Goal: Navigation & Orientation: Find specific page/section

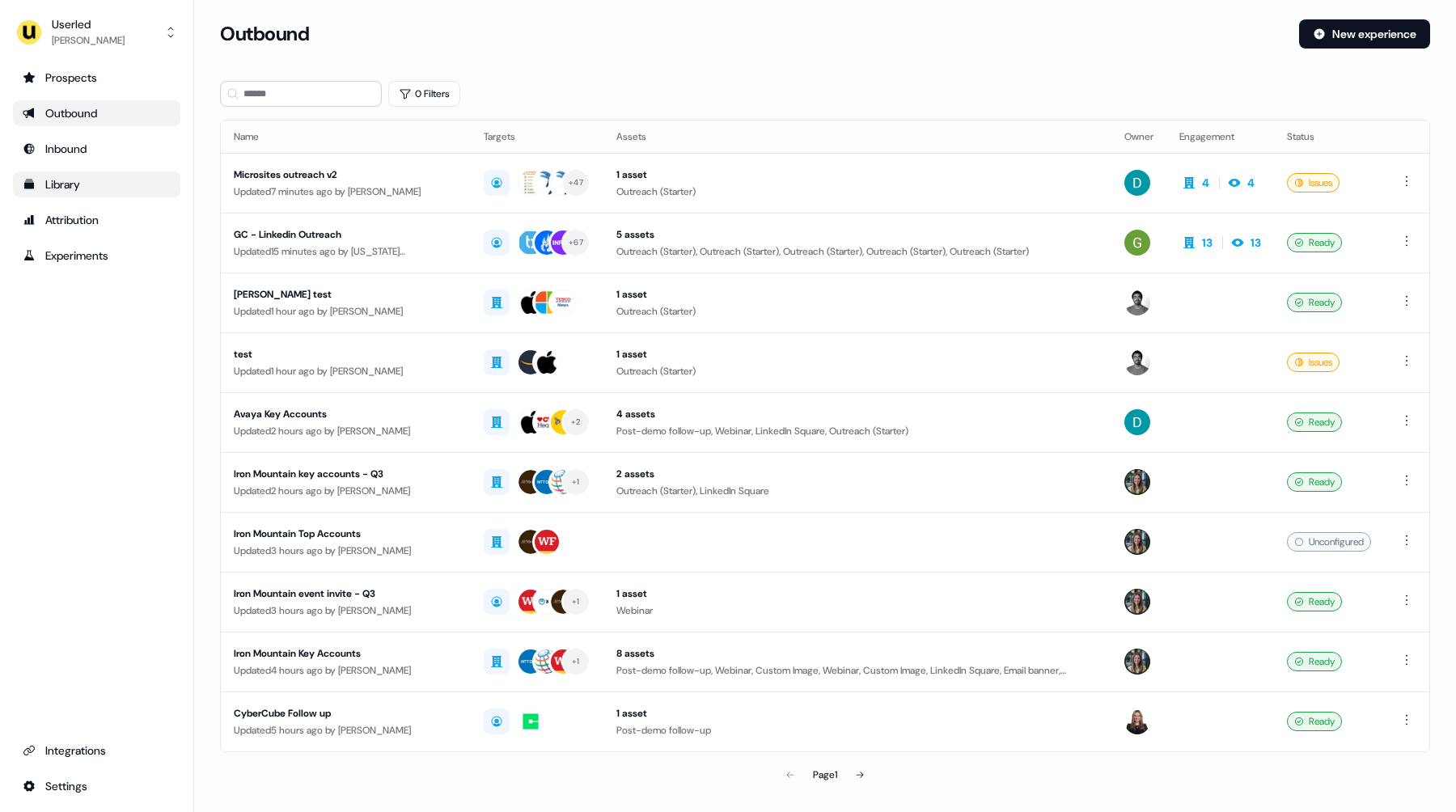
click at [106, 187] on div "Library" at bounding box center [97, 184] width 148 height 16
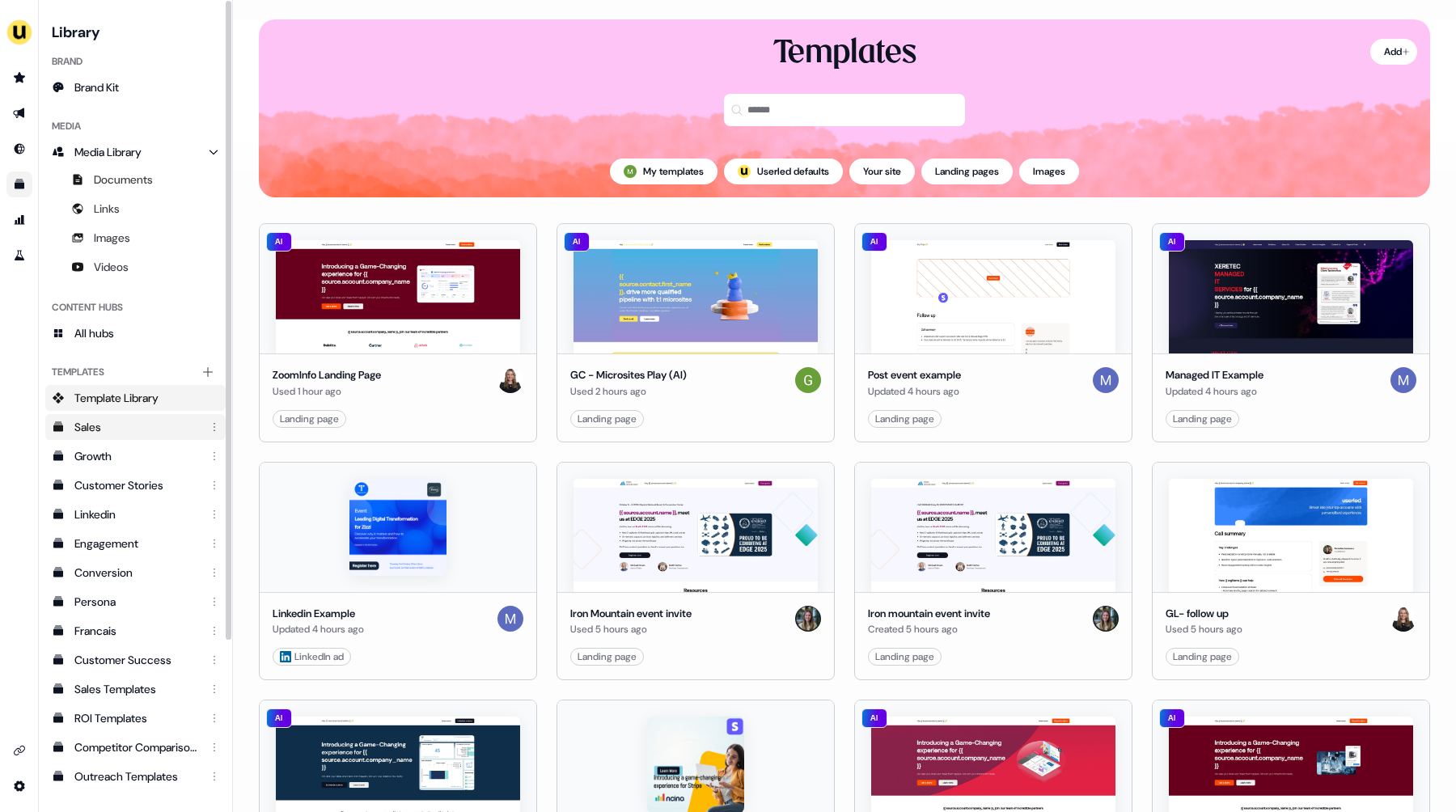
click at [119, 426] on div "Sales" at bounding box center [137, 427] width 126 height 16
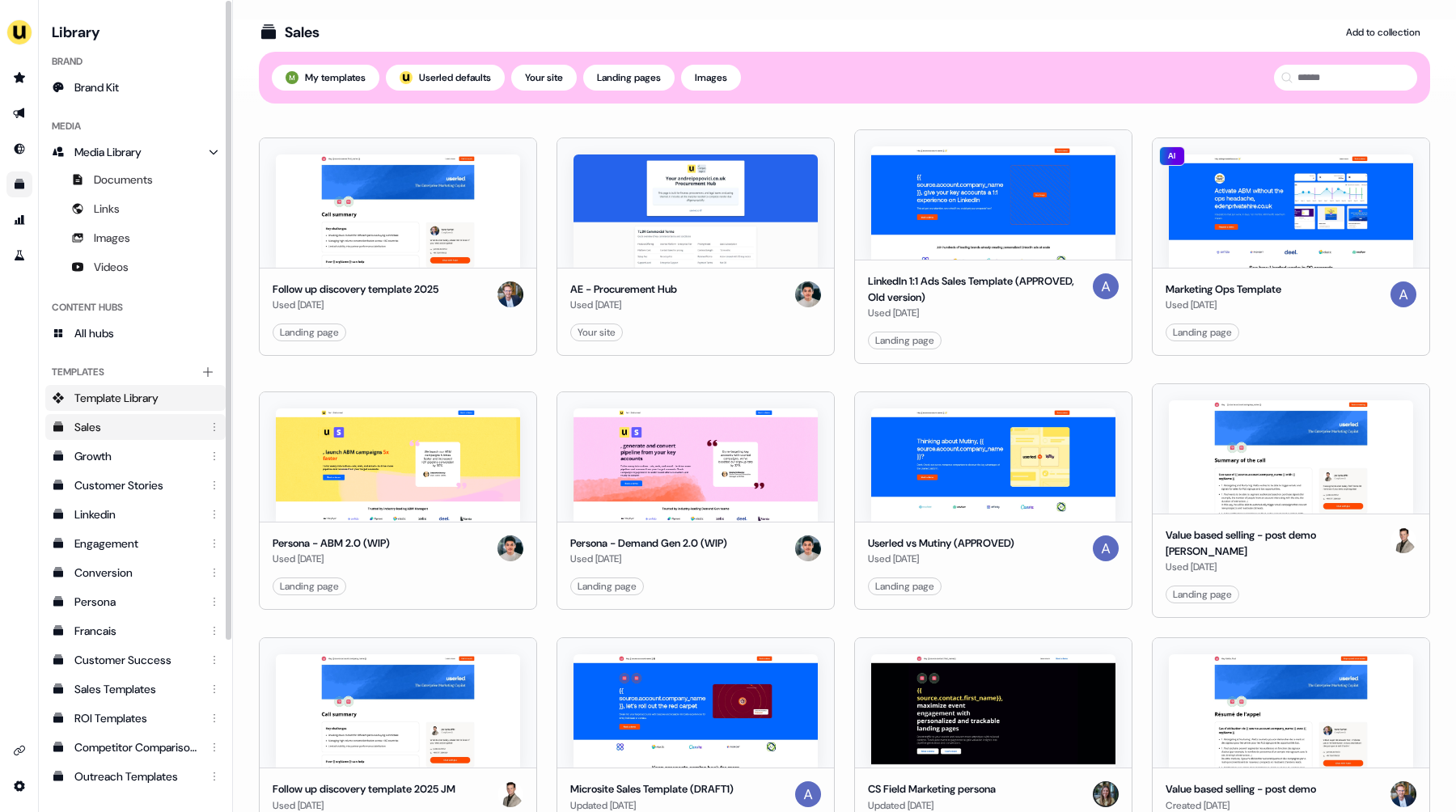
click at [125, 392] on span "Template Library" at bounding box center [117, 398] width 84 height 16
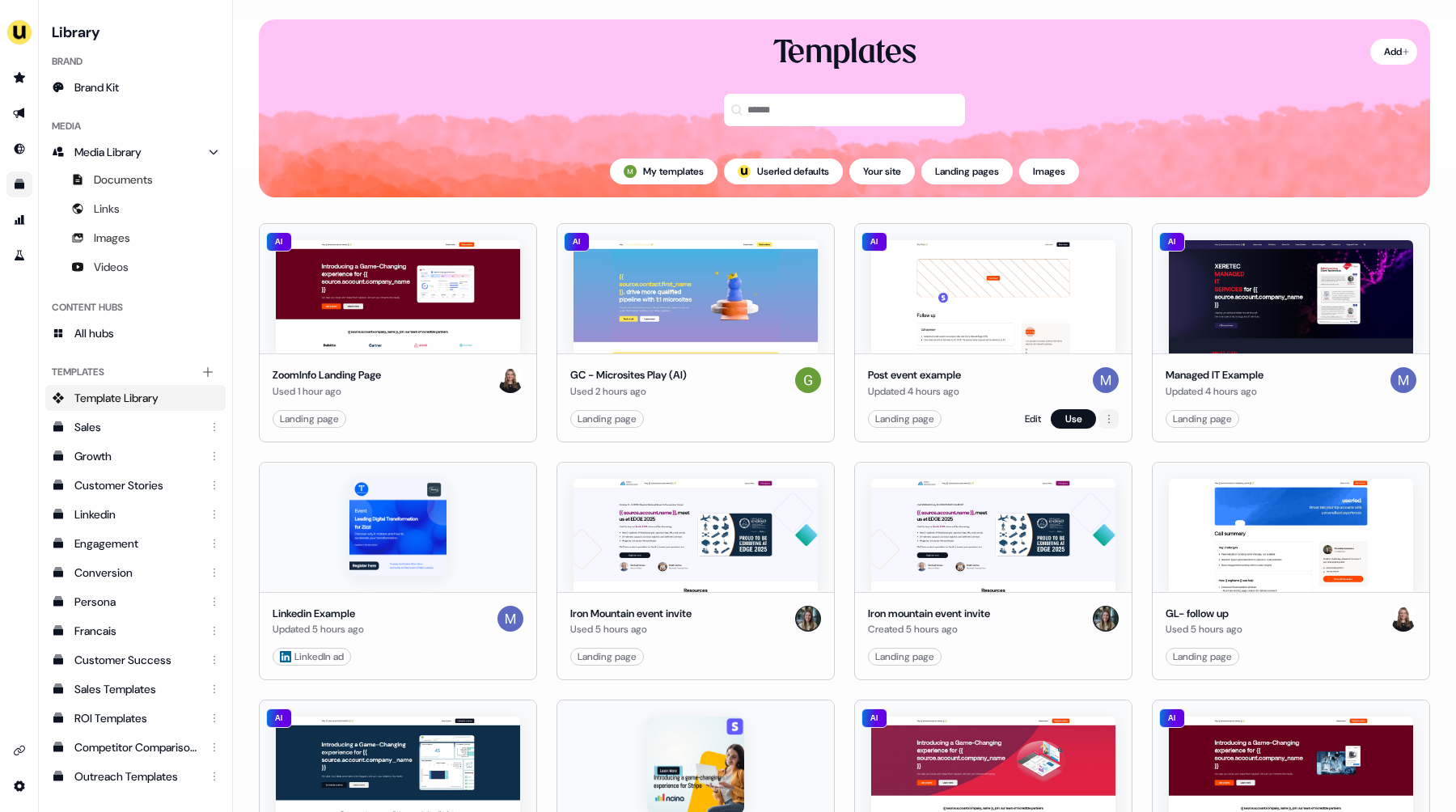
click at [1108, 414] on html "For the best experience switch devices to a bigger screen. Go to Userled.io Lib…" at bounding box center [728, 406] width 1456 height 812
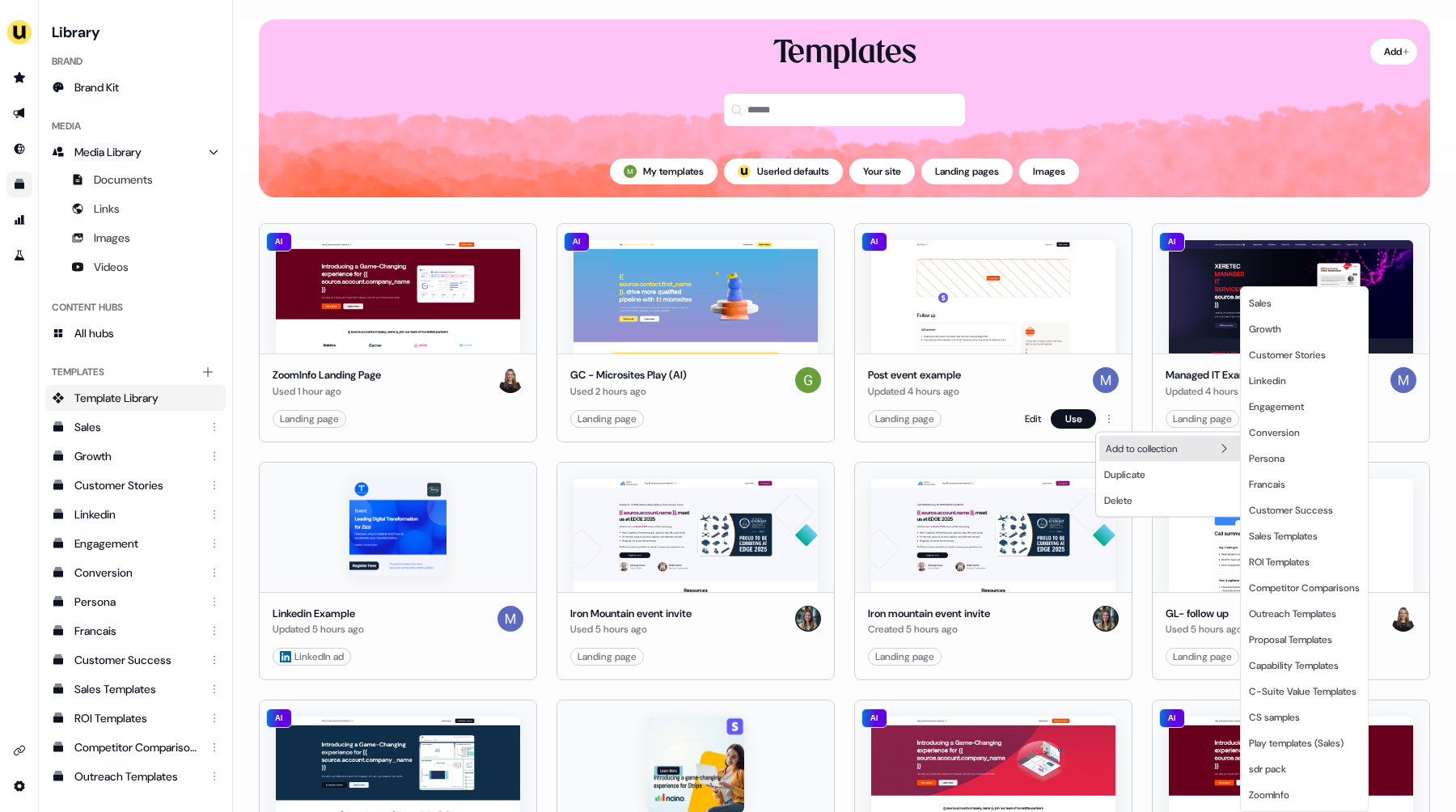
click at [1162, 150] on html "For the best experience switch devices to a bigger screen. Go to Userled.io Lib…" at bounding box center [728, 406] width 1456 height 812
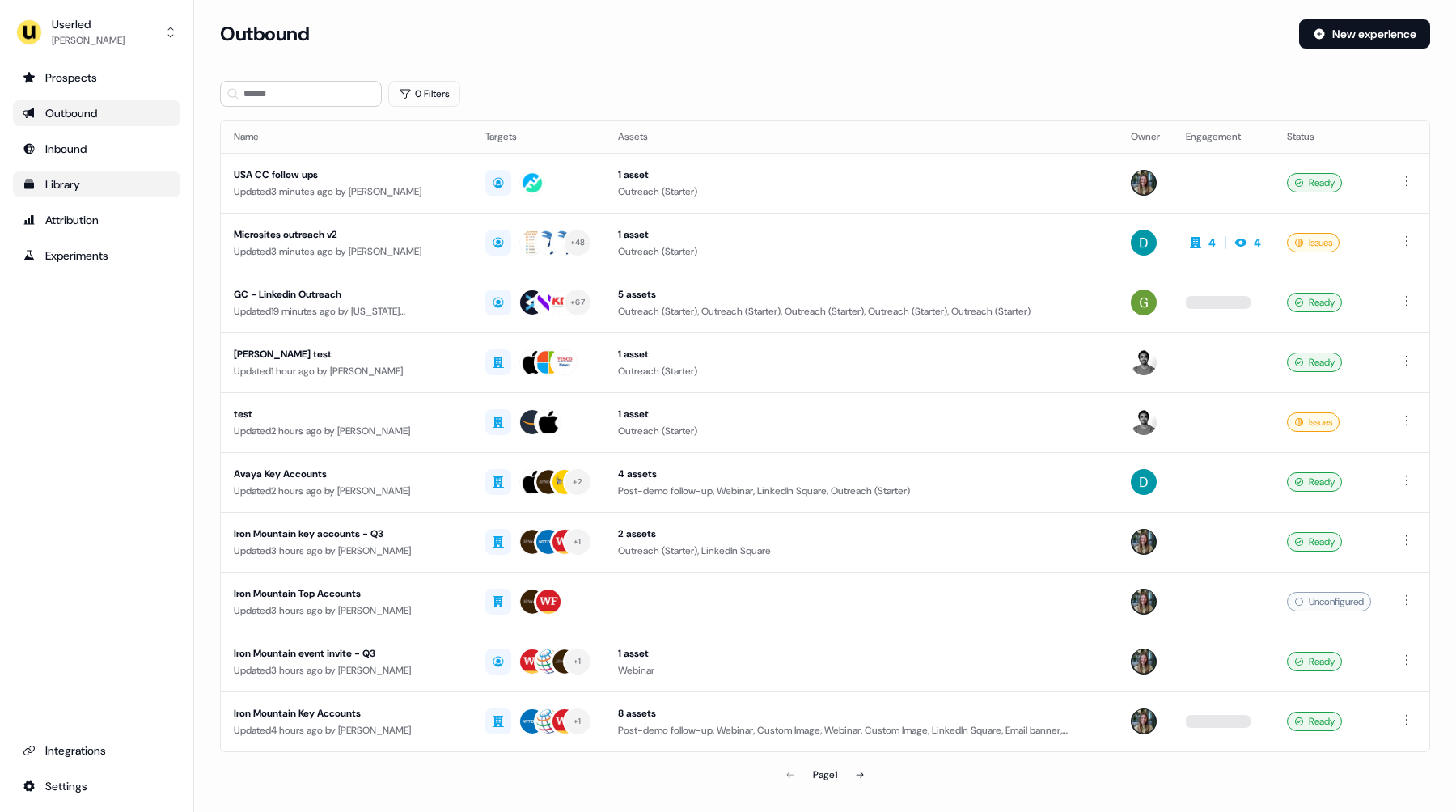
click at [113, 183] on div "Library" at bounding box center [97, 184] width 148 height 16
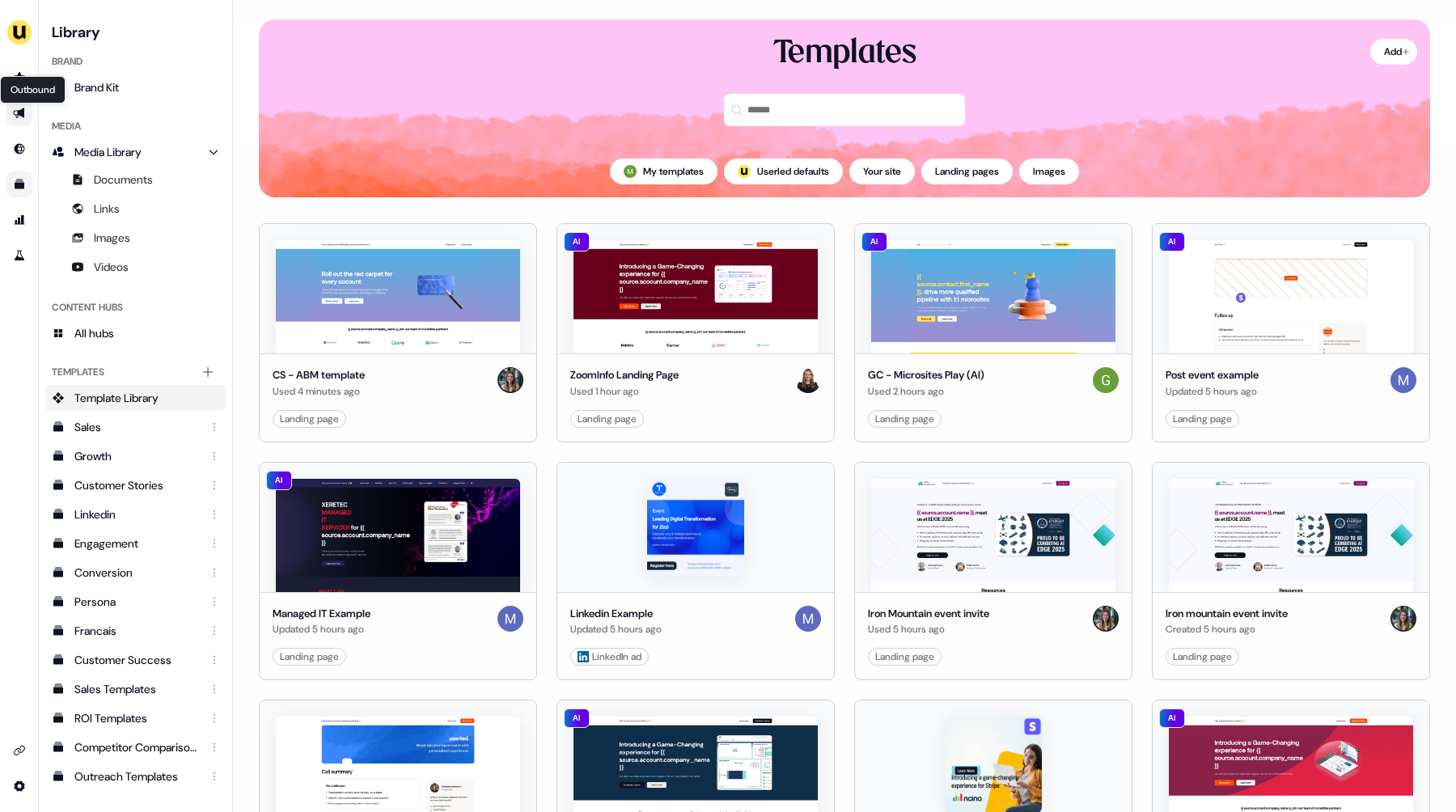
click at [25, 107] on icon "Go to outbound experience" at bounding box center [18, 112] width 12 height 12
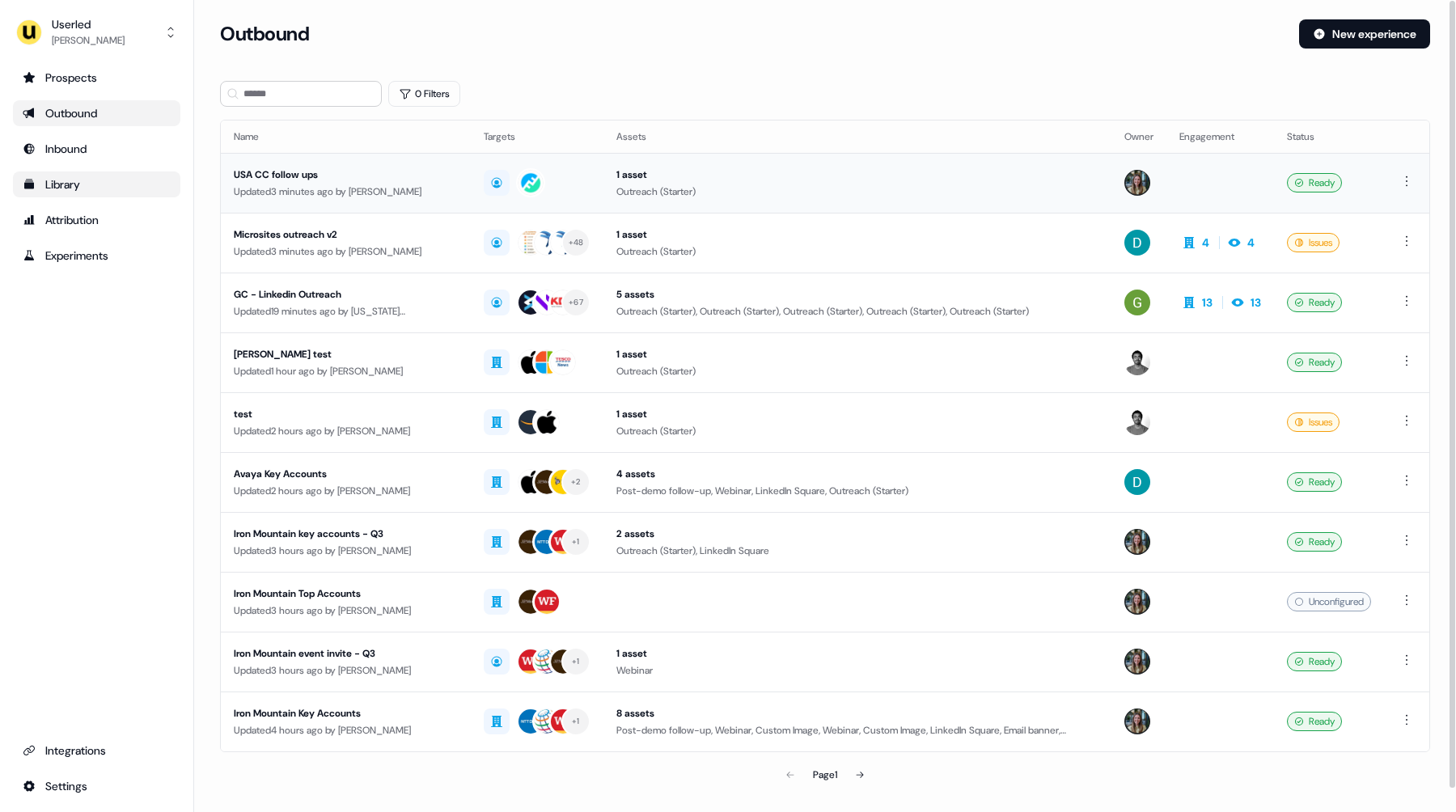
click at [383, 175] on div "USA CC follow ups" at bounding box center [346, 174] width 224 height 16
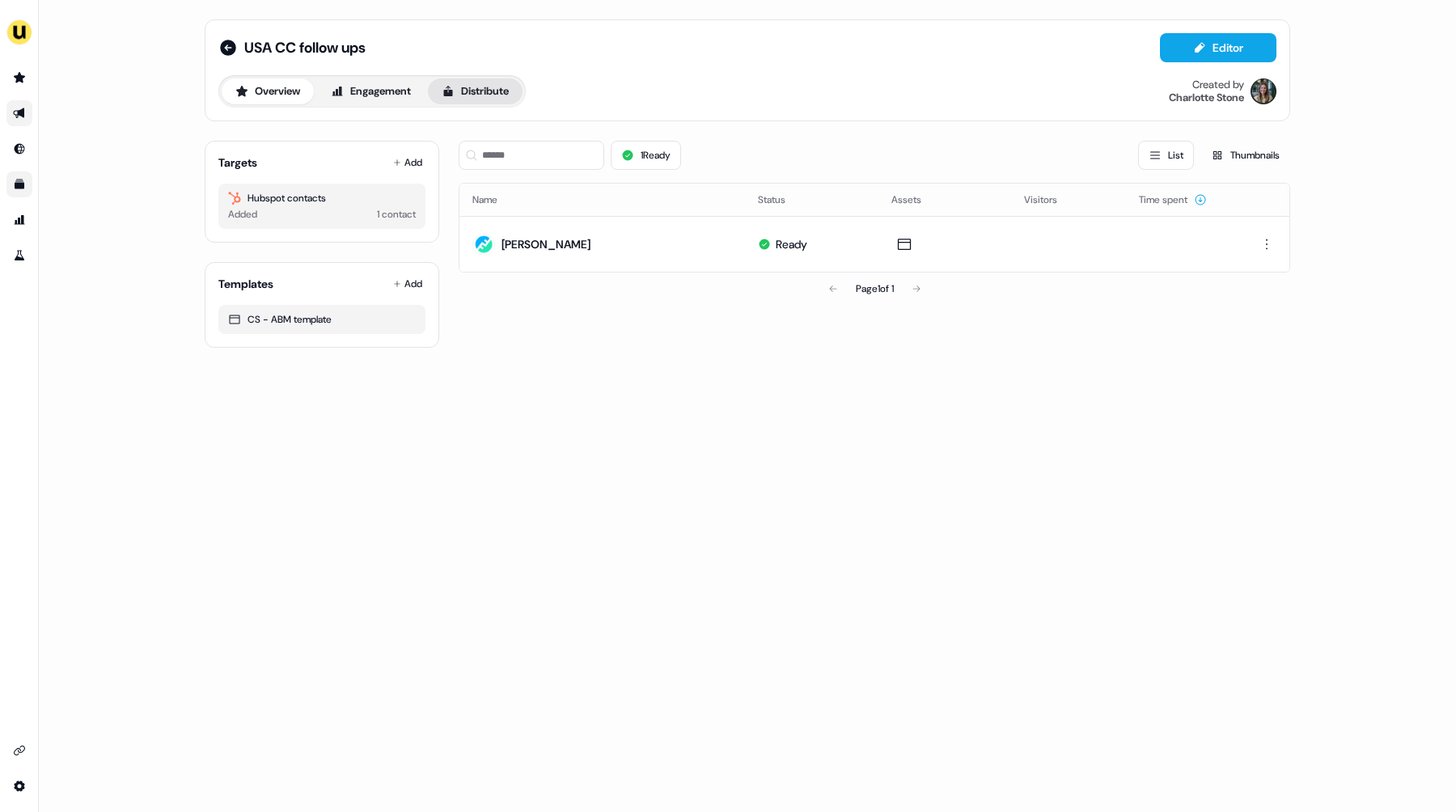
click at [486, 90] on button "Distribute" at bounding box center [475, 91] width 95 height 26
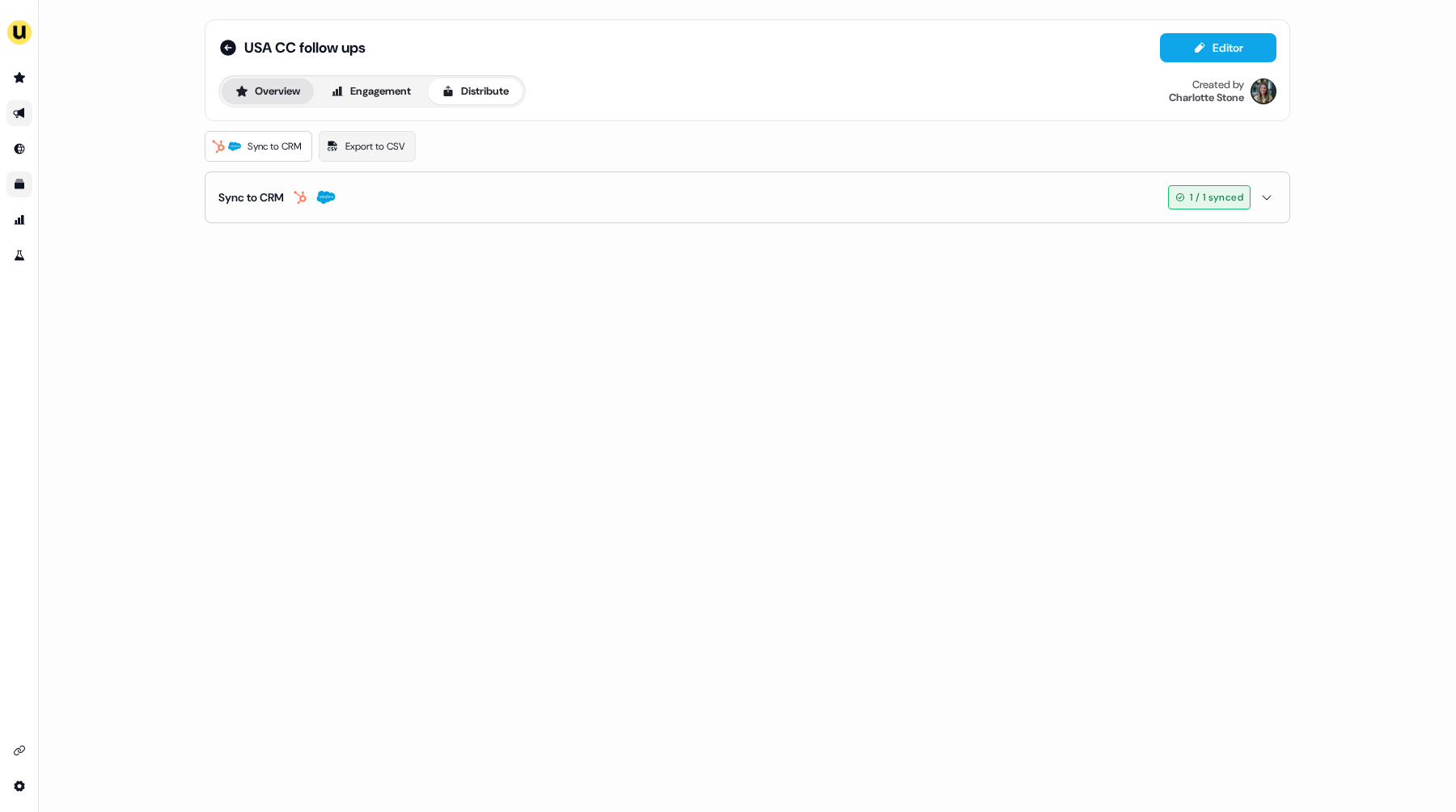
click at [264, 98] on button "Overview" at bounding box center [268, 91] width 92 height 26
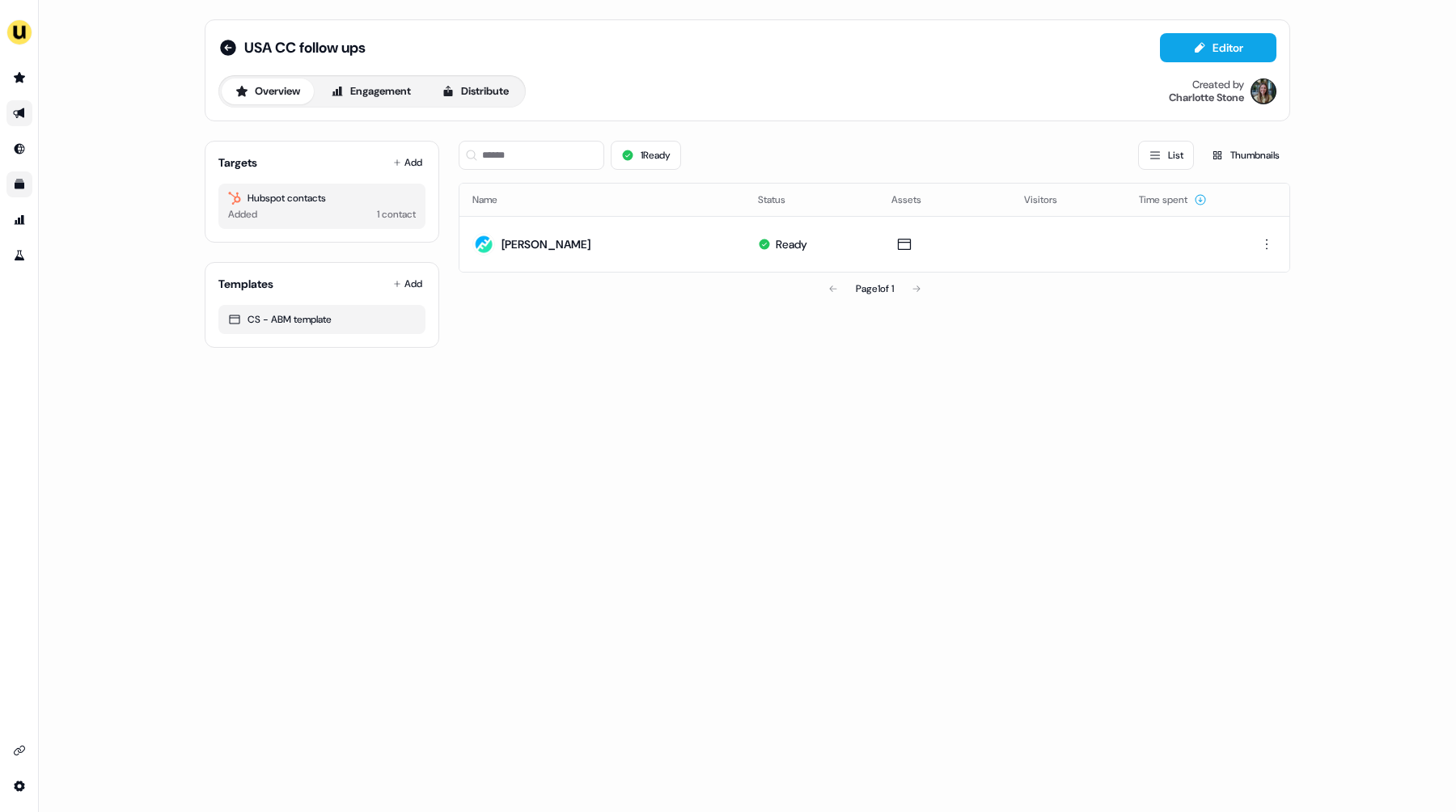
click at [16, 115] on icon "Go to outbound experience" at bounding box center [18, 113] width 12 height 11
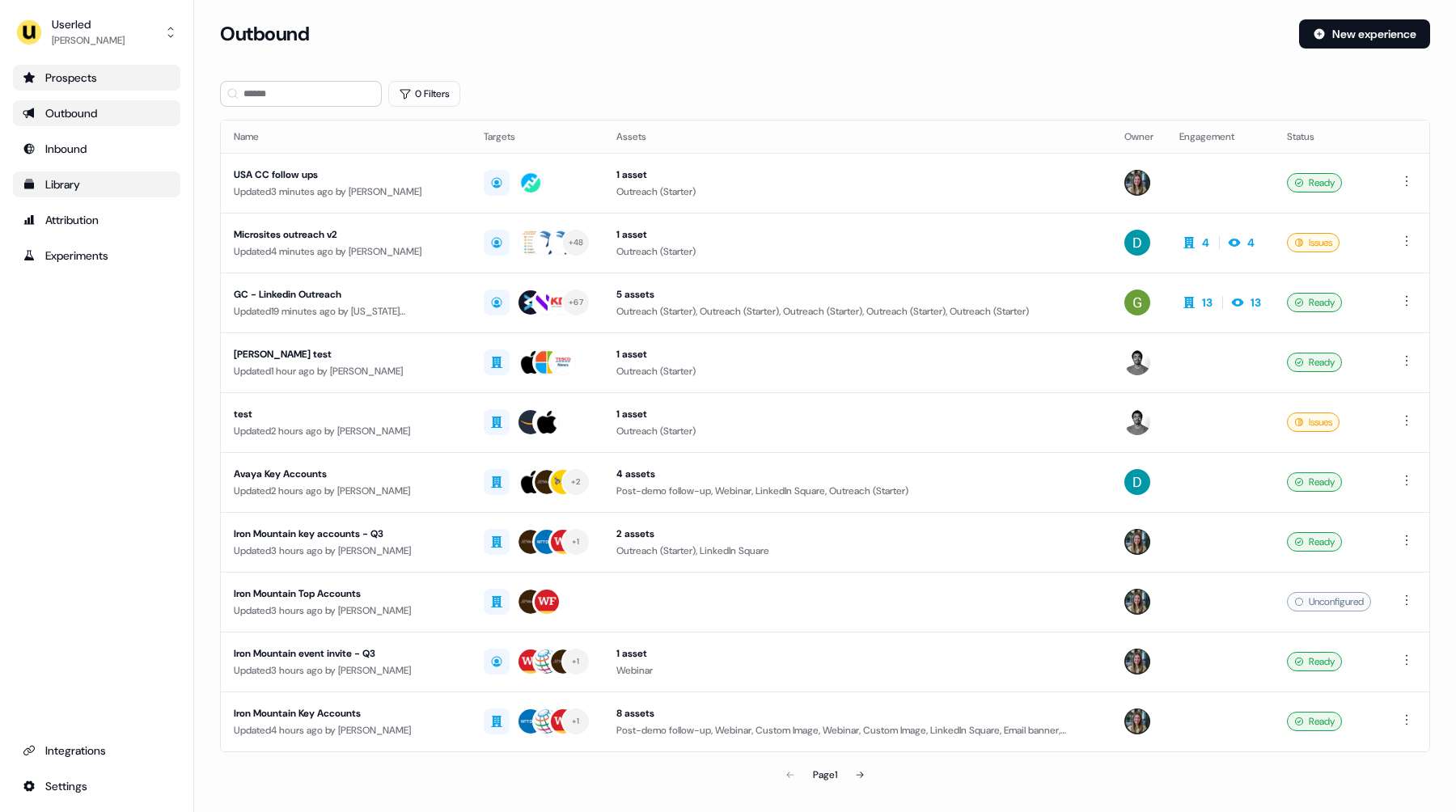
click at [104, 73] on div "Prospects" at bounding box center [97, 78] width 148 height 16
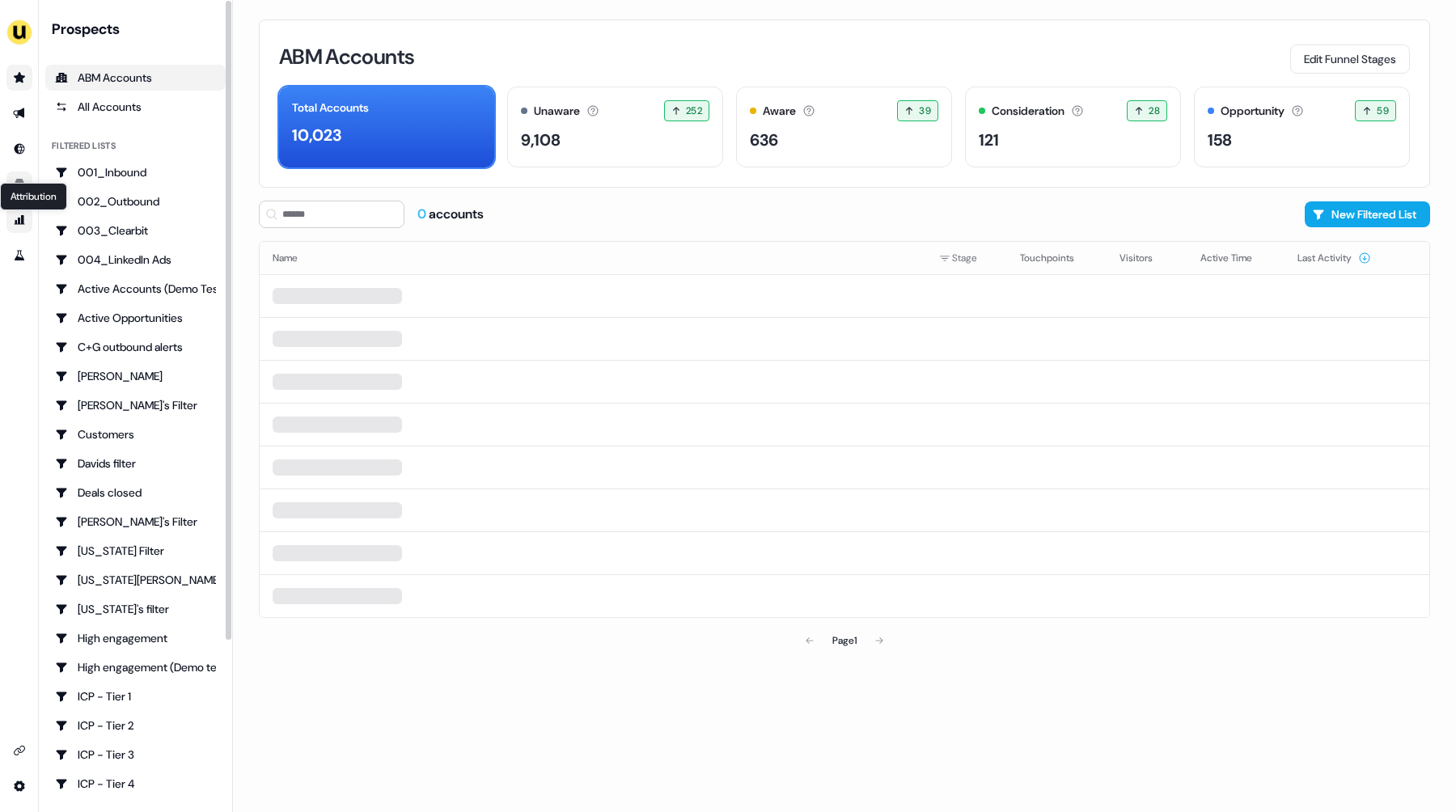
click at [16, 220] on icon "Go to attribution" at bounding box center [18, 220] width 12 height 12
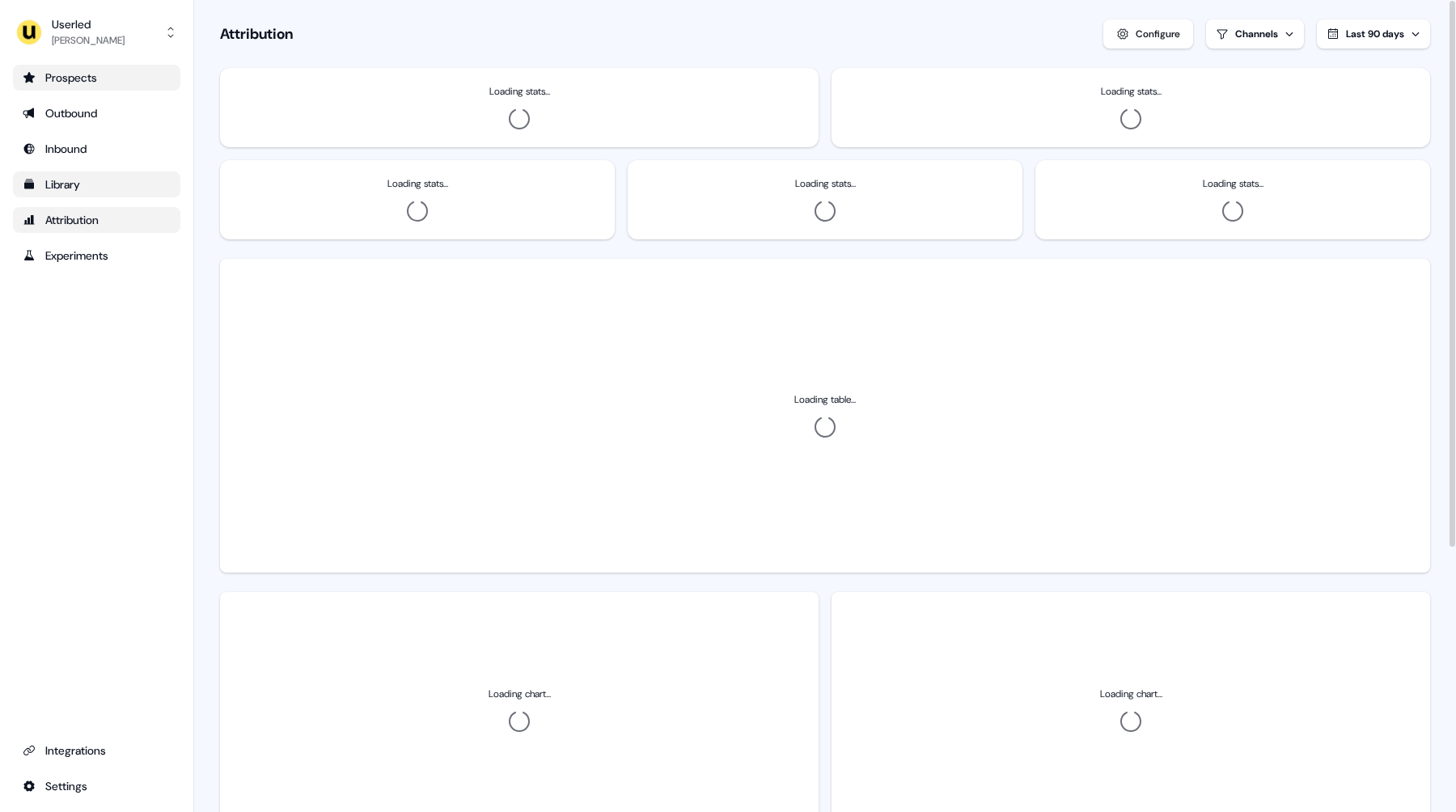
click at [23, 185] on icon "Go to templates" at bounding box center [29, 184] width 12 height 12
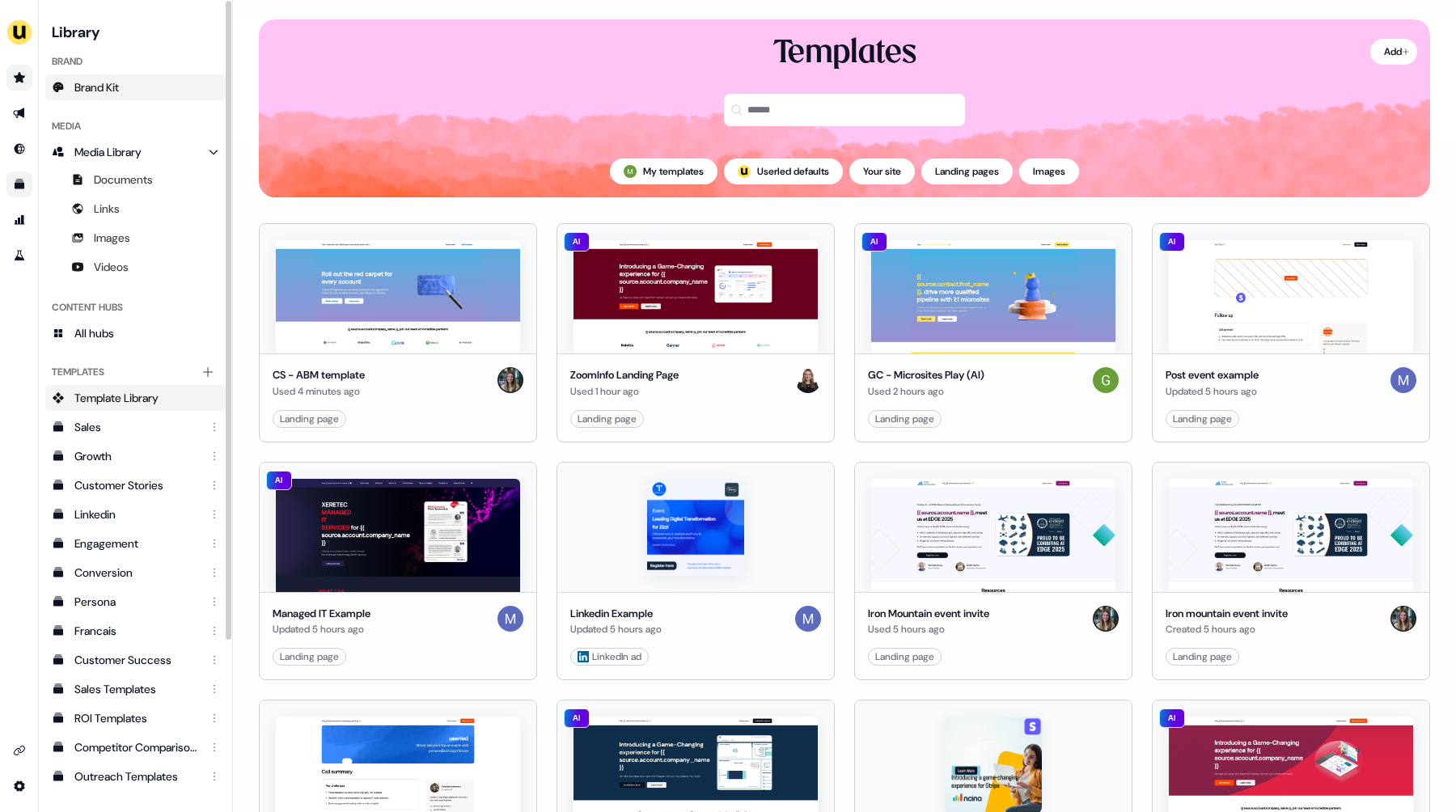
click at [163, 86] on link "Brand Kit" at bounding box center [135, 87] width 180 height 26
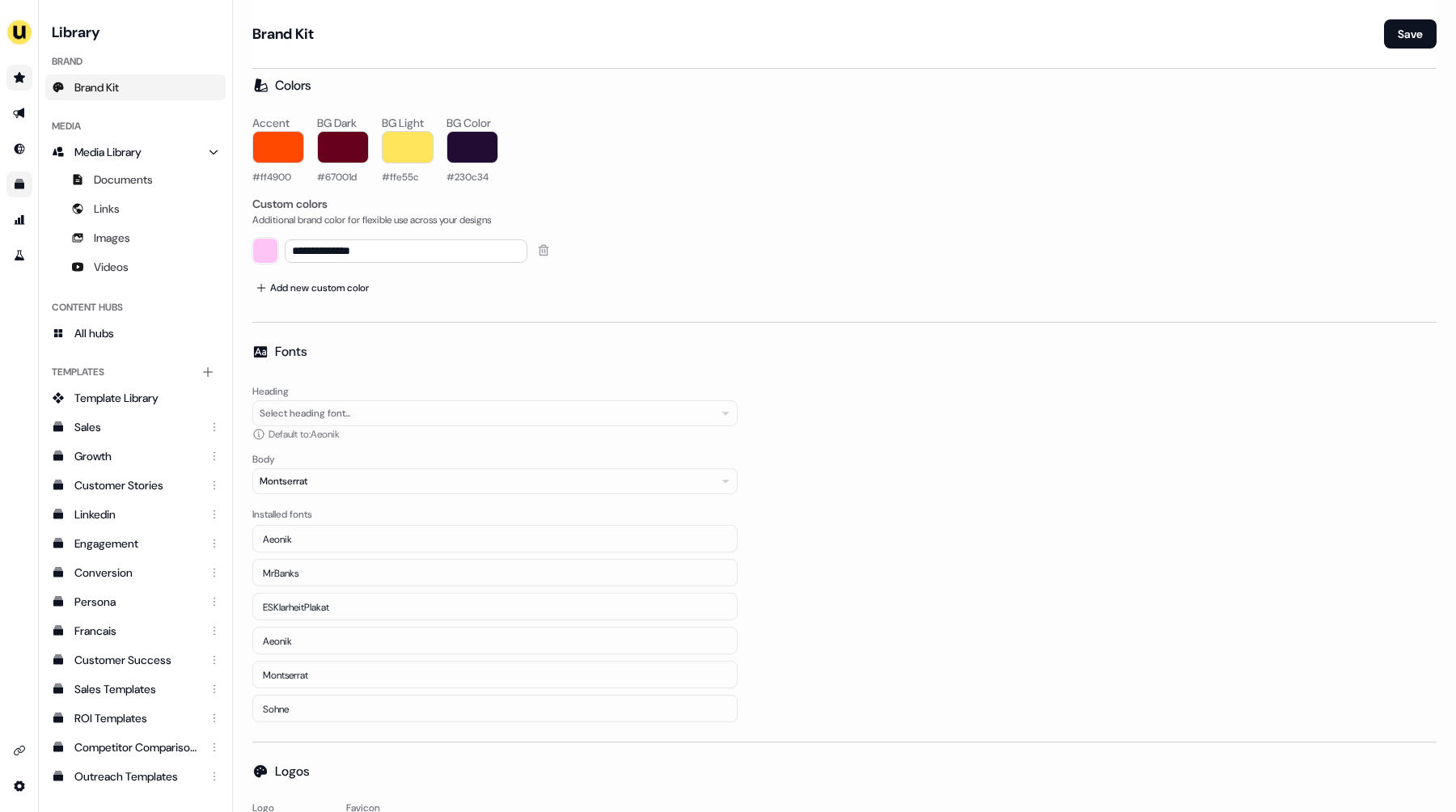
scroll to position [17, 0]
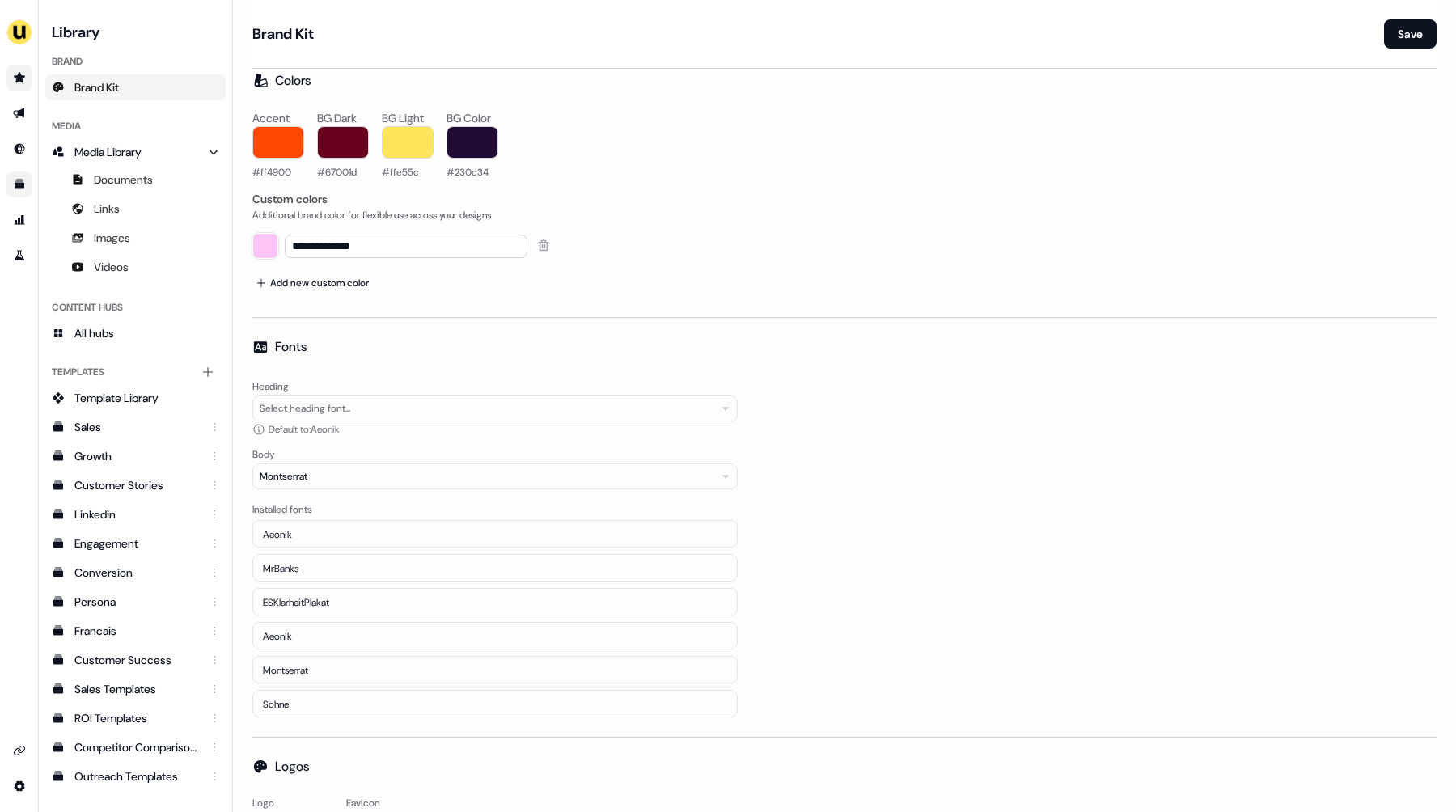
click at [333, 429] on span "Default to: [PERSON_NAME]" at bounding box center [304, 429] width 71 height 16
click at [373, 430] on div "Default to: [PERSON_NAME]" at bounding box center [495, 429] width 485 height 16
drag, startPoint x: 373, startPoint y: 430, endPoint x: 257, endPoint y: 369, distance: 131.1
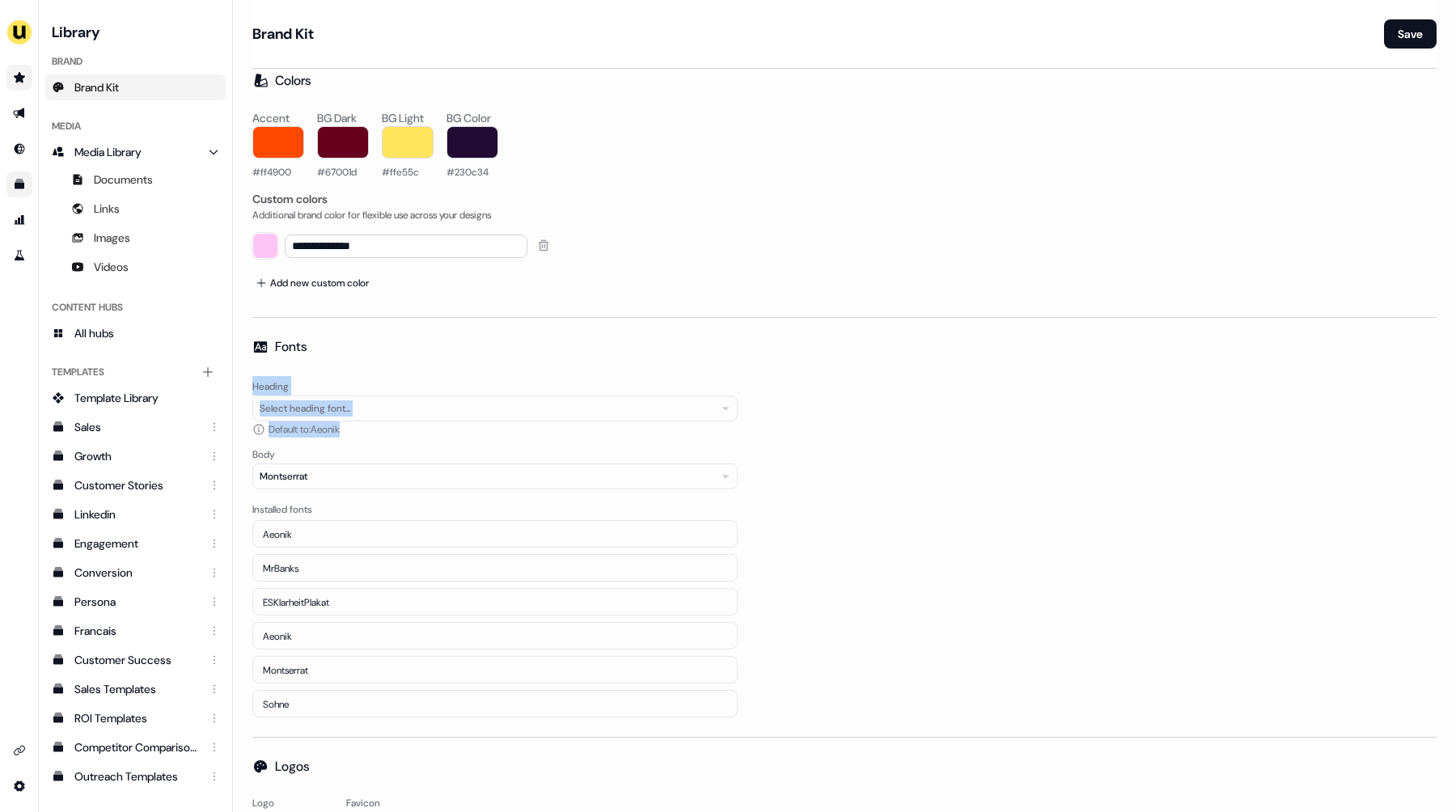
click at [257, 370] on div "Fonts Heading Select heading font... Default to: Aeonik Body Montserrat Install…" at bounding box center [844, 527] width 1185 height 380
click at [257, 369] on div "Fonts Heading Select heading font... Default to: Aeonik Body Montserrat Install…" at bounding box center [844, 527] width 1185 height 380
click at [17, 114] on icon "Go to outbound experience" at bounding box center [18, 113] width 12 height 11
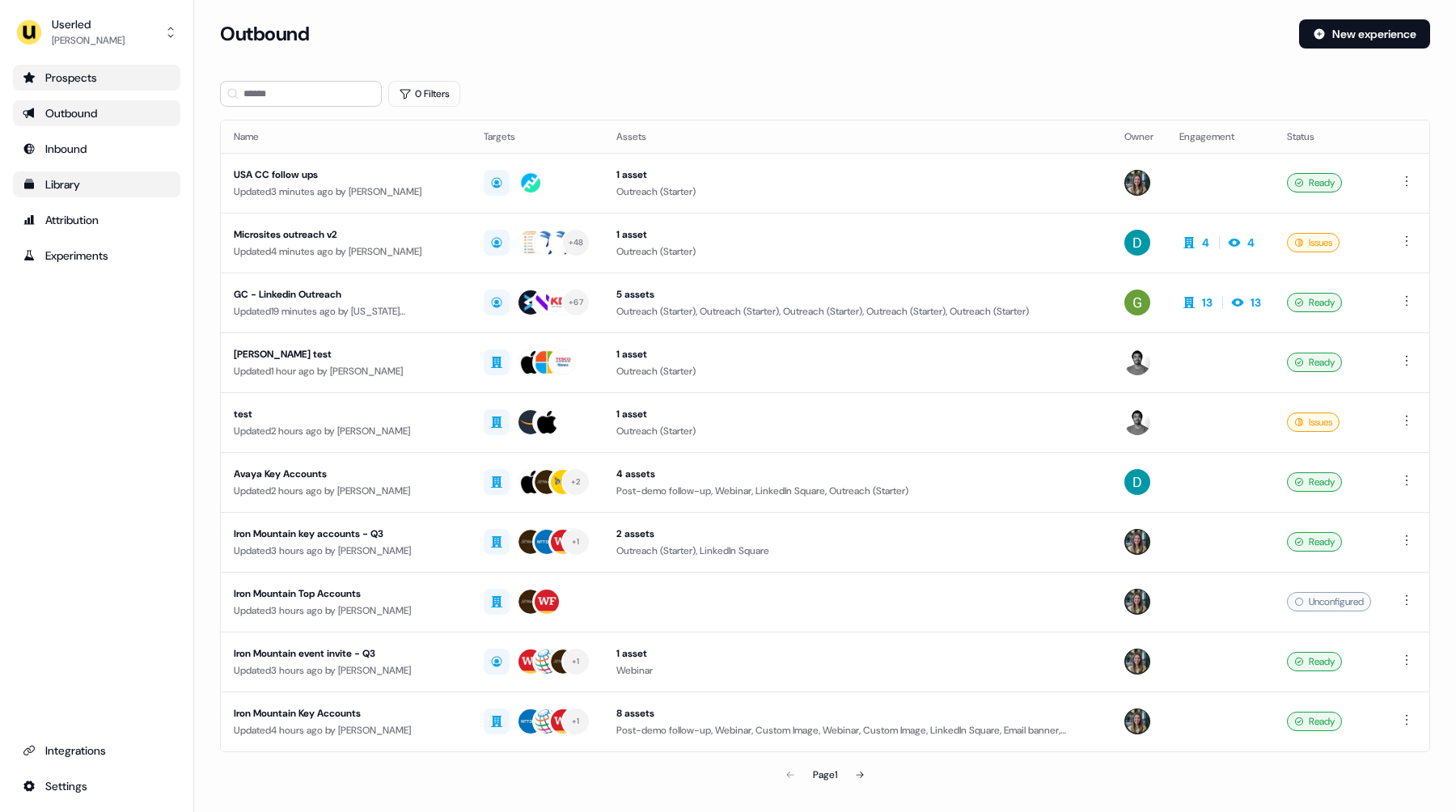
click at [119, 189] on div "Library" at bounding box center [97, 184] width 148 height 16
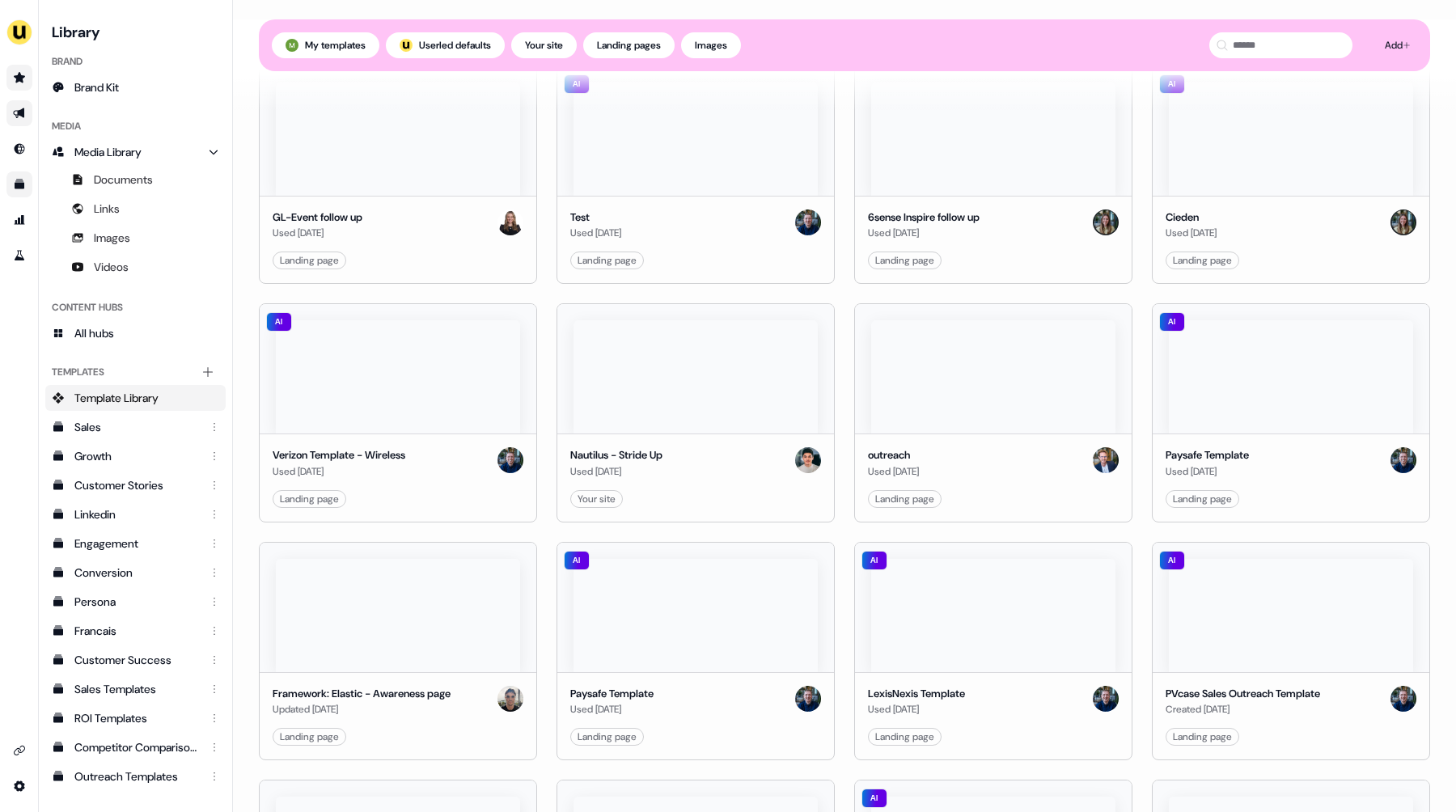
scroll to position [11822, 0]
